Goal: Find contact information: Find contact information

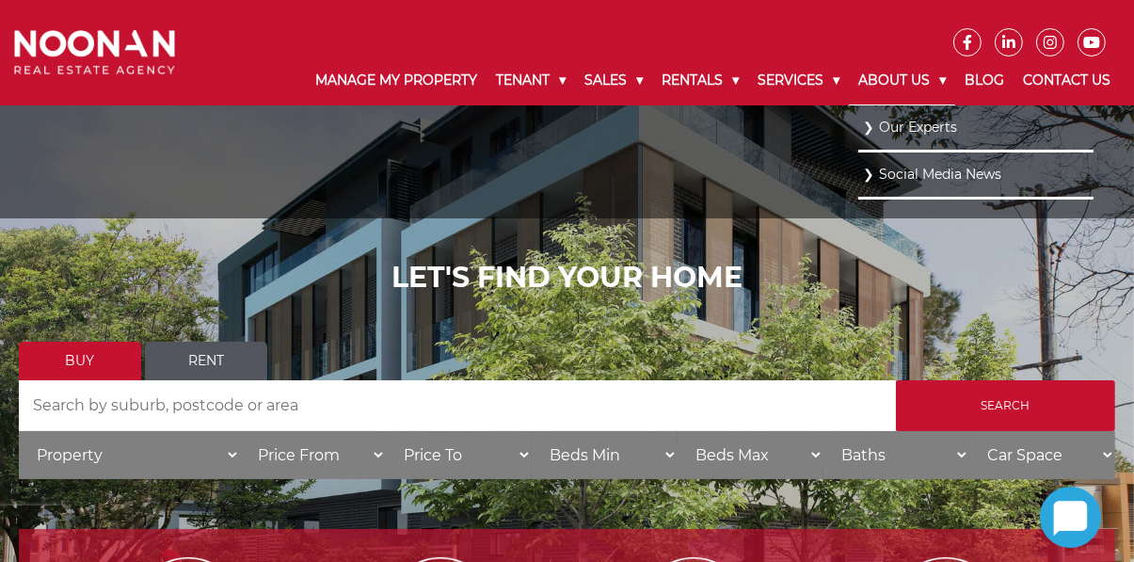
click at [929, 79] on link "About Us" at bounding box center [902, 80] width 106 height 49
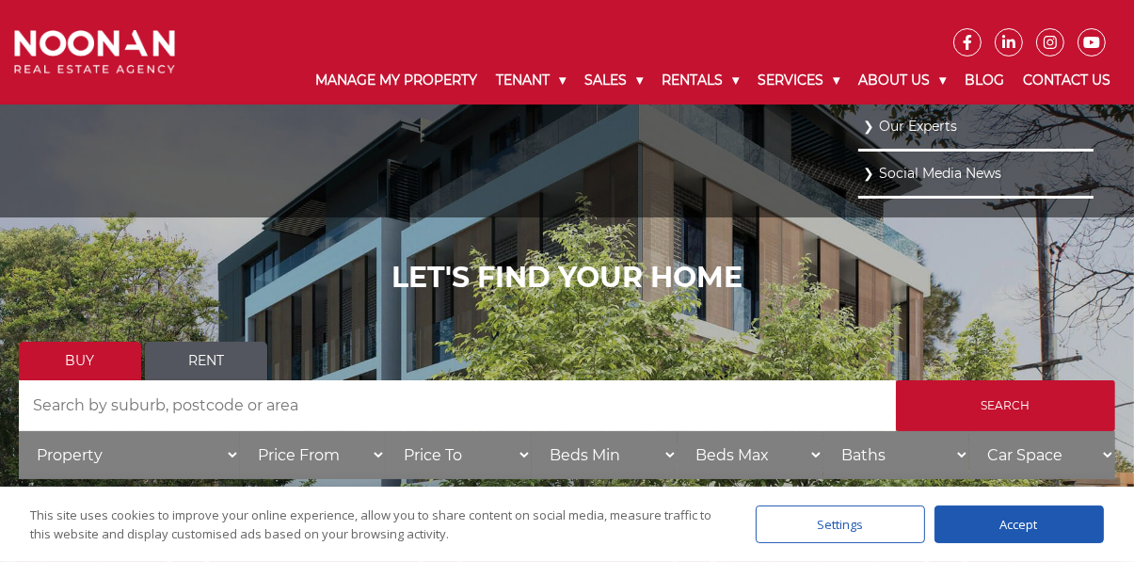
click at [942, 123] on link "Our Experts" at bounding box center [976, 126] width 226 height 25
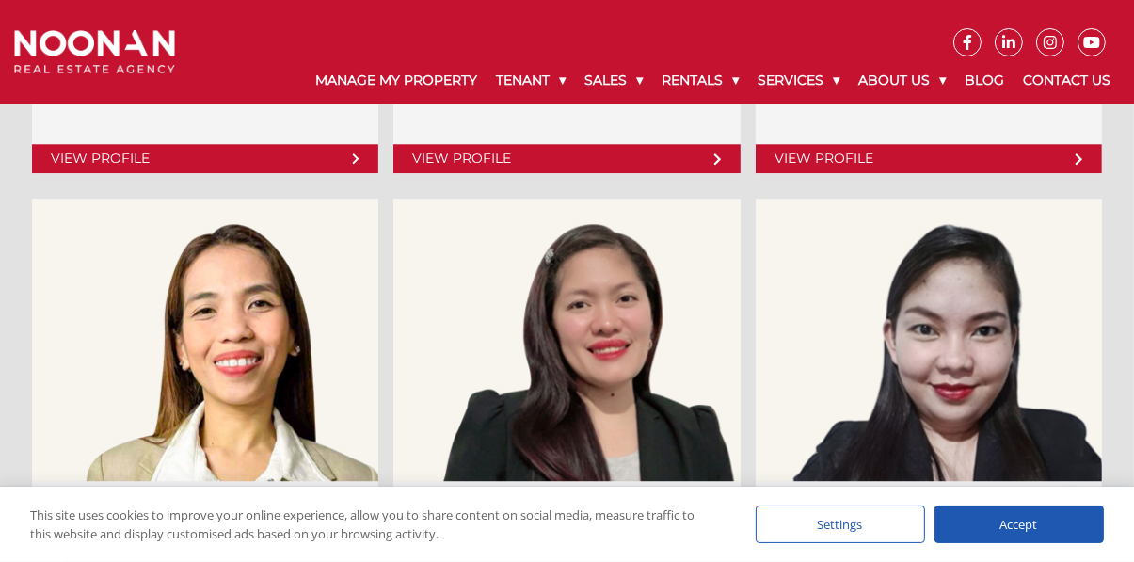
scroll to position [4490, 0]
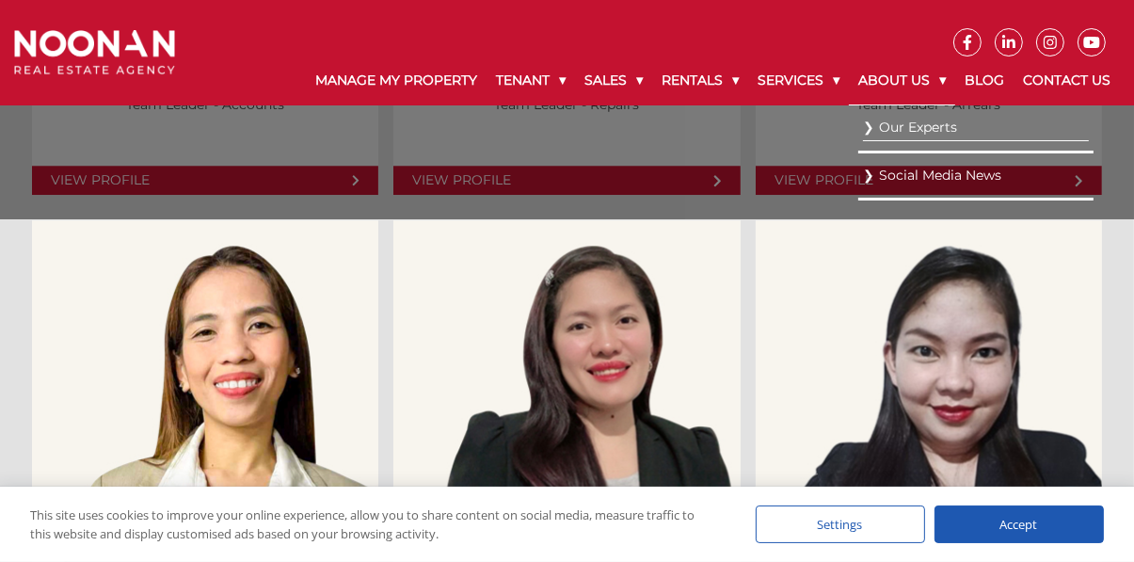
click at [920, 79] on link "About Us" at bounding box center [902, 80] width 106 height 49
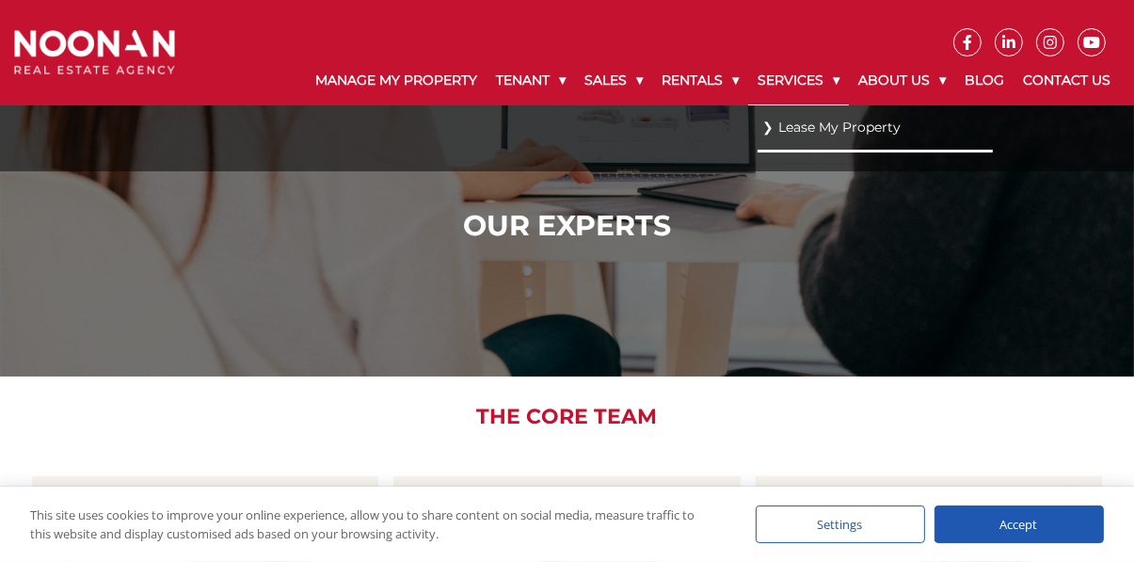
click at [822, 85] on link "Services" at bounding box center [798, 80] width 101 height 49
click at [816, 73] on link "Services" at bounding box center [798, 80] width 101 height 49
click at [819, 79] on link "Services" at bounding box center [798, 80] width 101 height 49
click at [842, 83] on link "Services" at bounding box center [798, 80] width 101 height 49
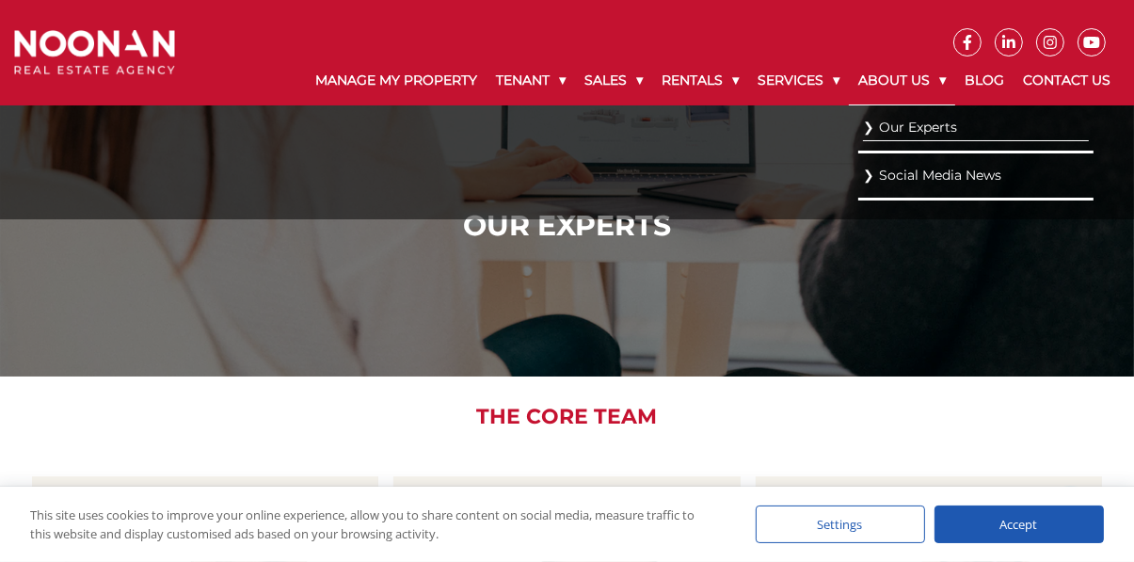
click at [945, 83] on link "About Us" at bounding box center [902, 80] width 106 height 49
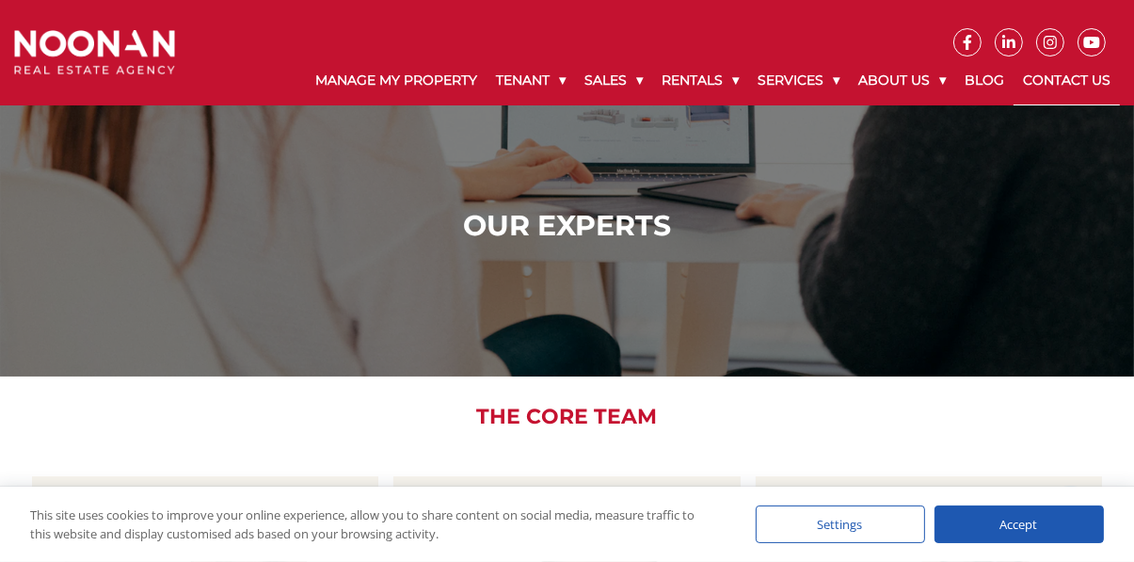
click at [1098, 83] on link "Contact Us" at bounding box center [1067, 80] width 106 height 49
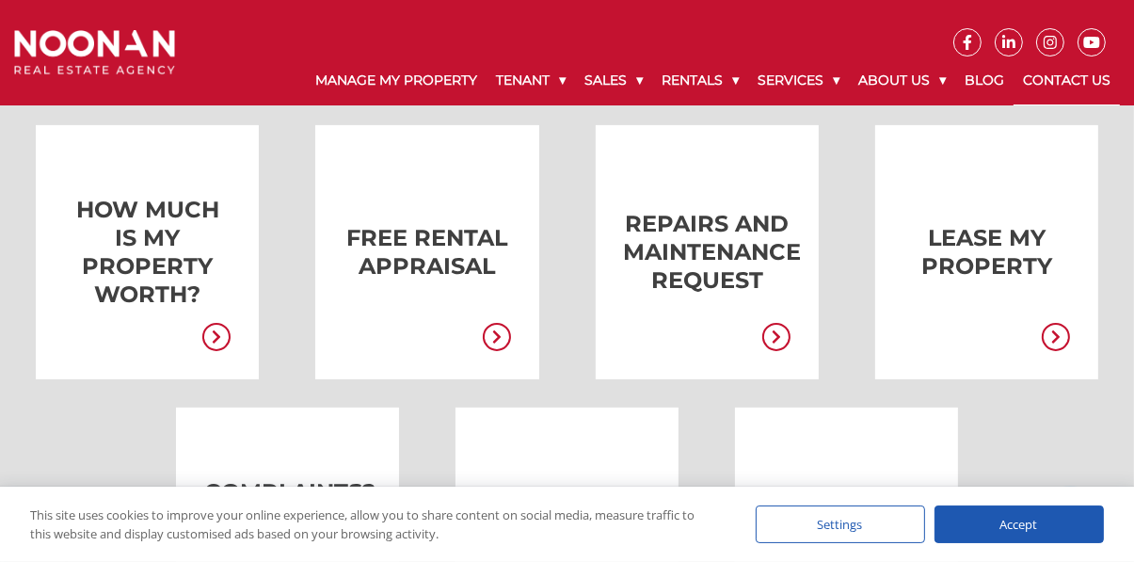
scroll to position [354, 0]
